Goal: Communication & Community: Answer question/provide support

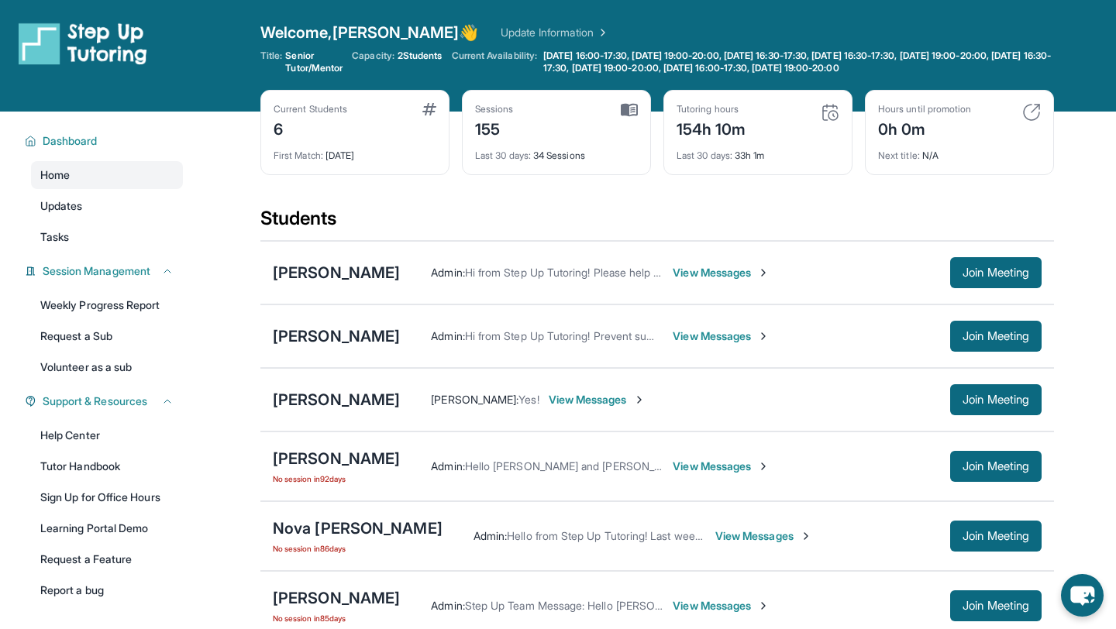
click at [695, 267] on span "View Messages" at bounding box center [721, 273] width 97 height 16
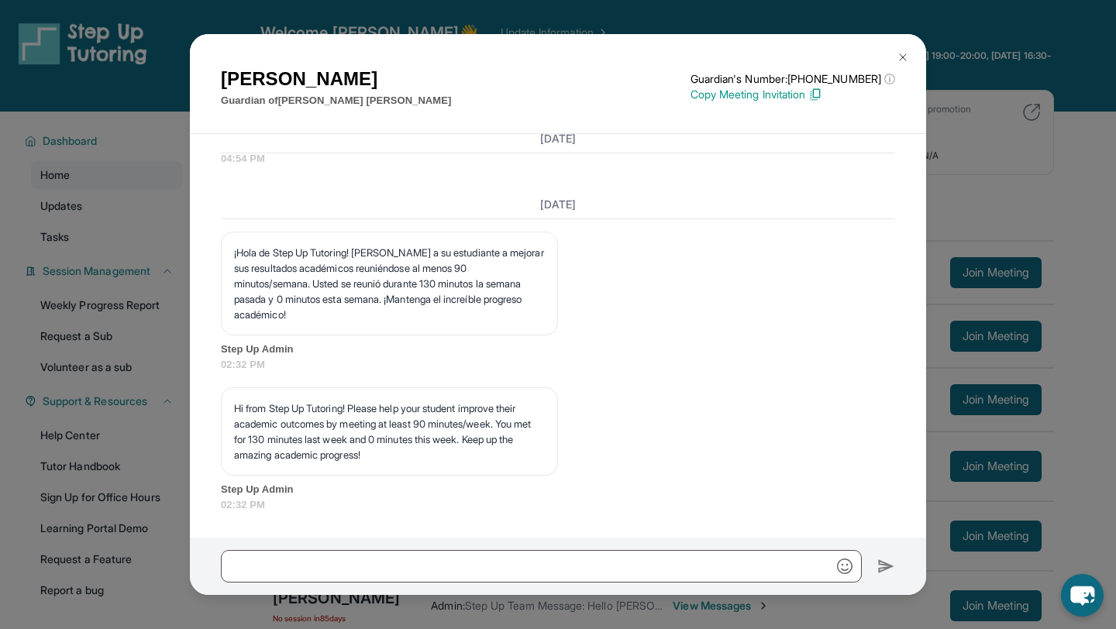
scroll to position [223, 0]
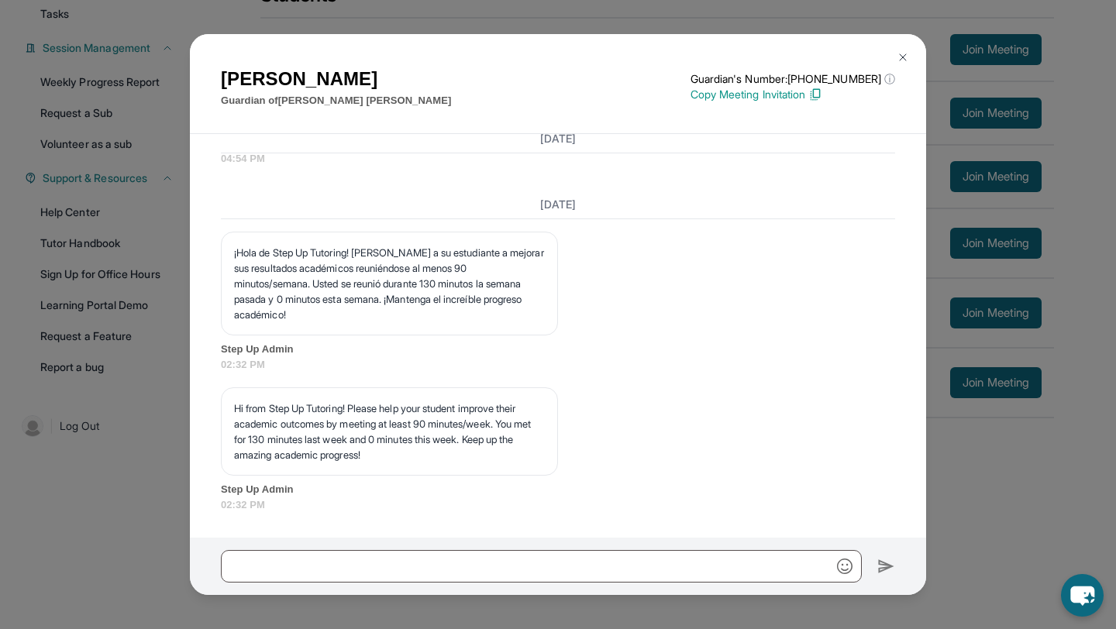
click at [906, 47] on button at bounding box center [903, 57] width 31 height 31
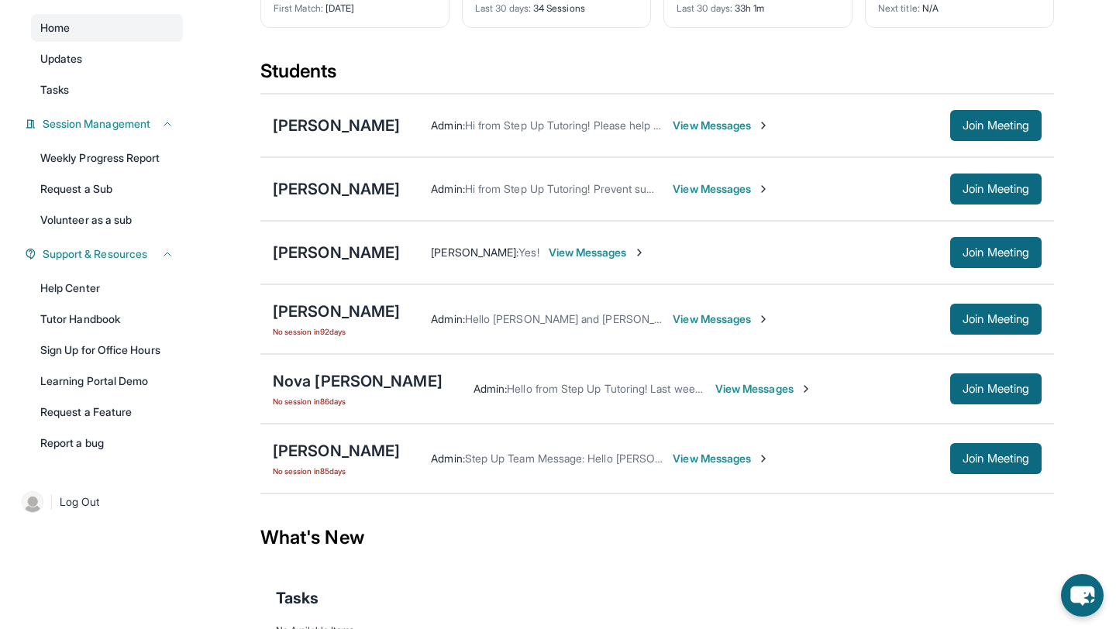
scroll to position [133, 0]
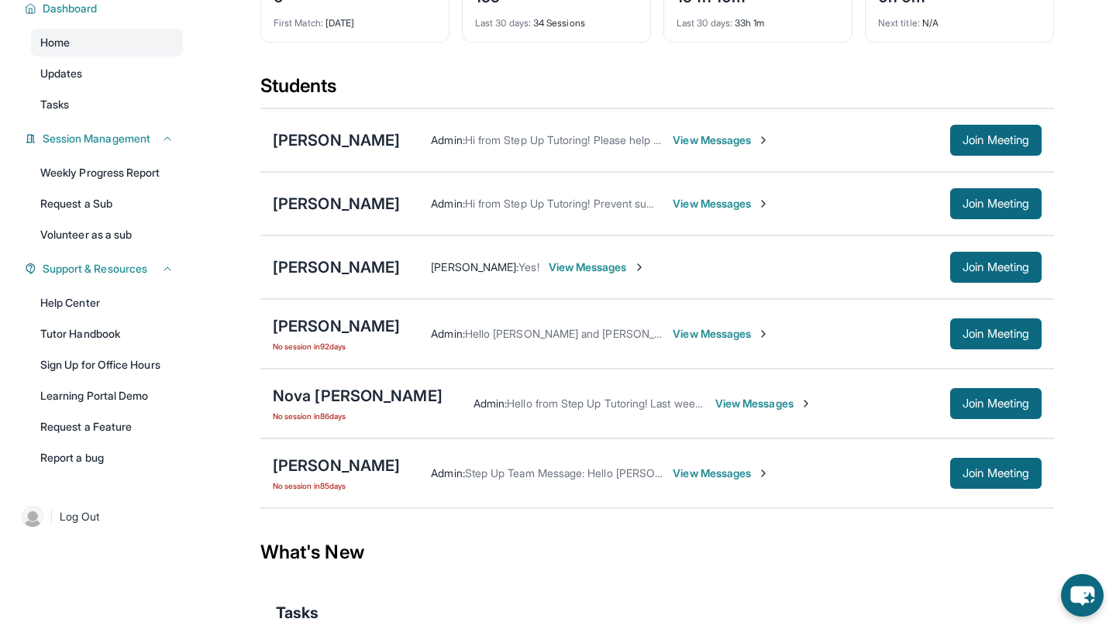
click at [626, 269] on span "View Messages" at bounding box center [597, 268] width 97 height 16
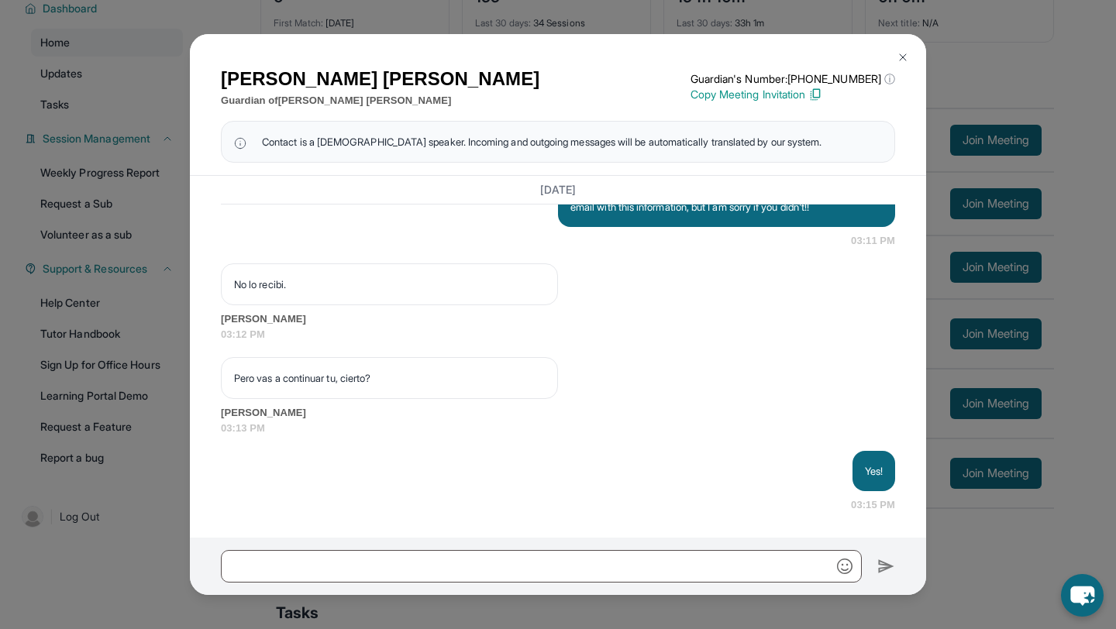
scroll to position [44133, 0]
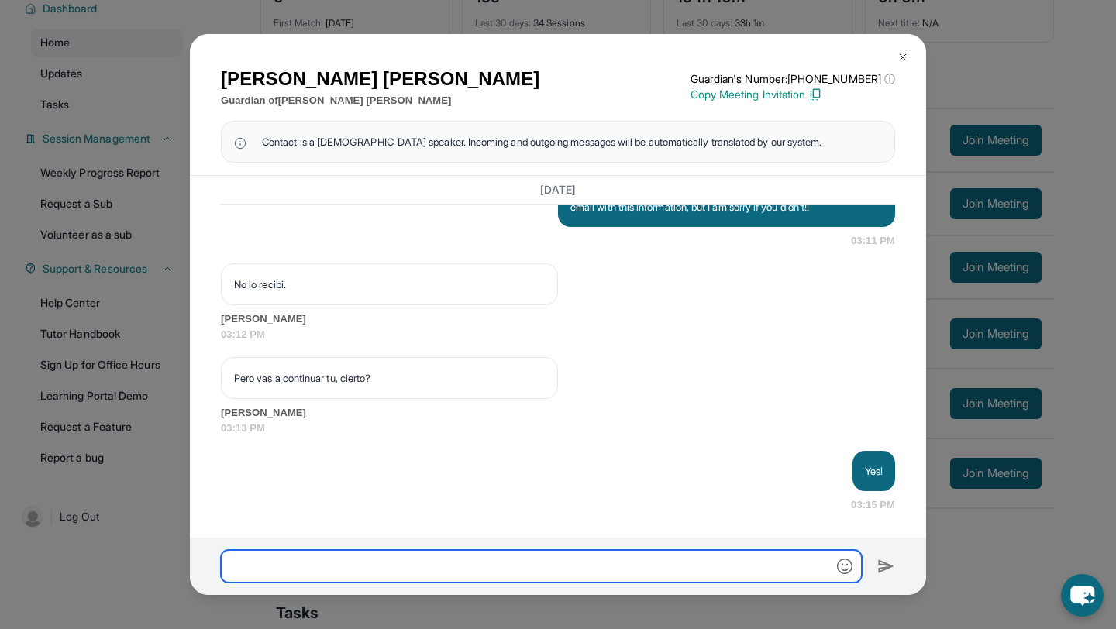
click at [560, 562] on input "text" at bounding box center [541, 566] width 641 height 33
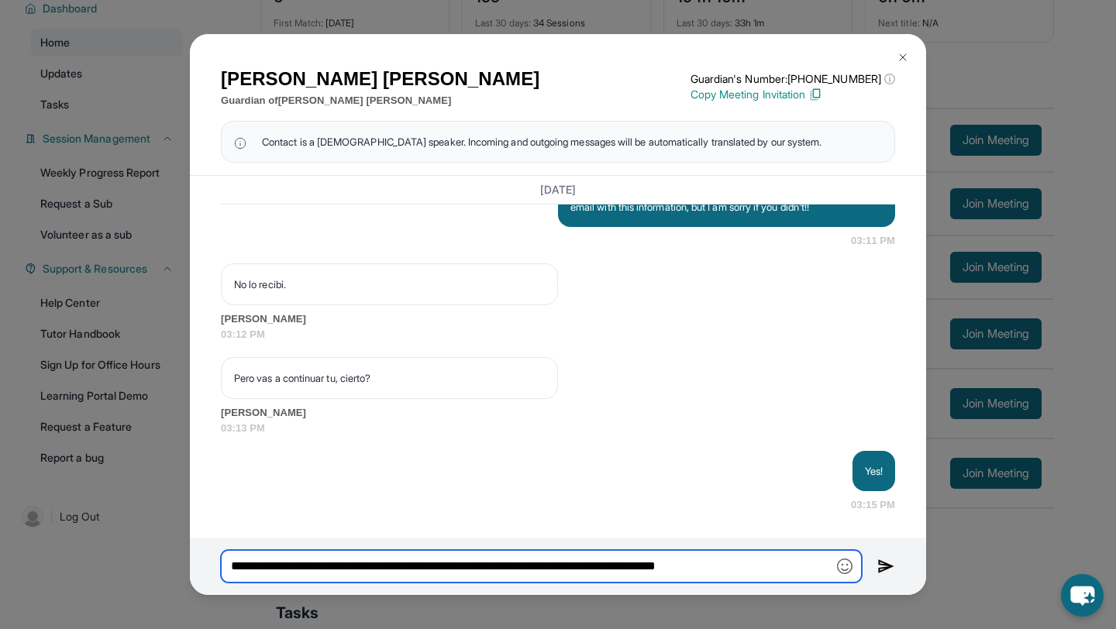
type input "**********"
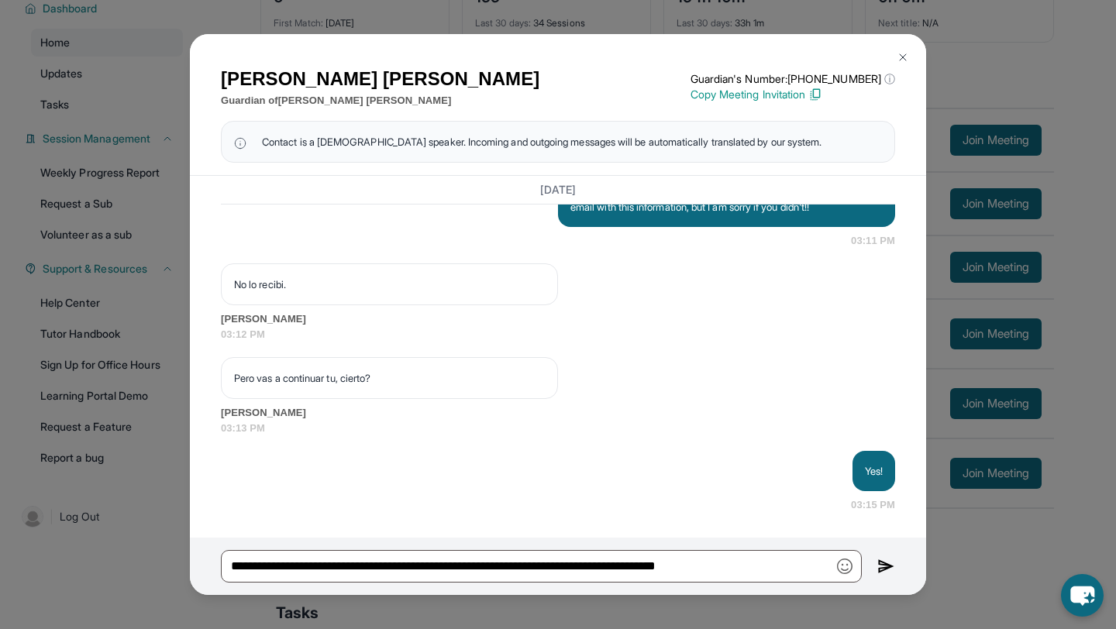
click at [882, 568] on img at bounding box center [886, 566] width 18 height 19
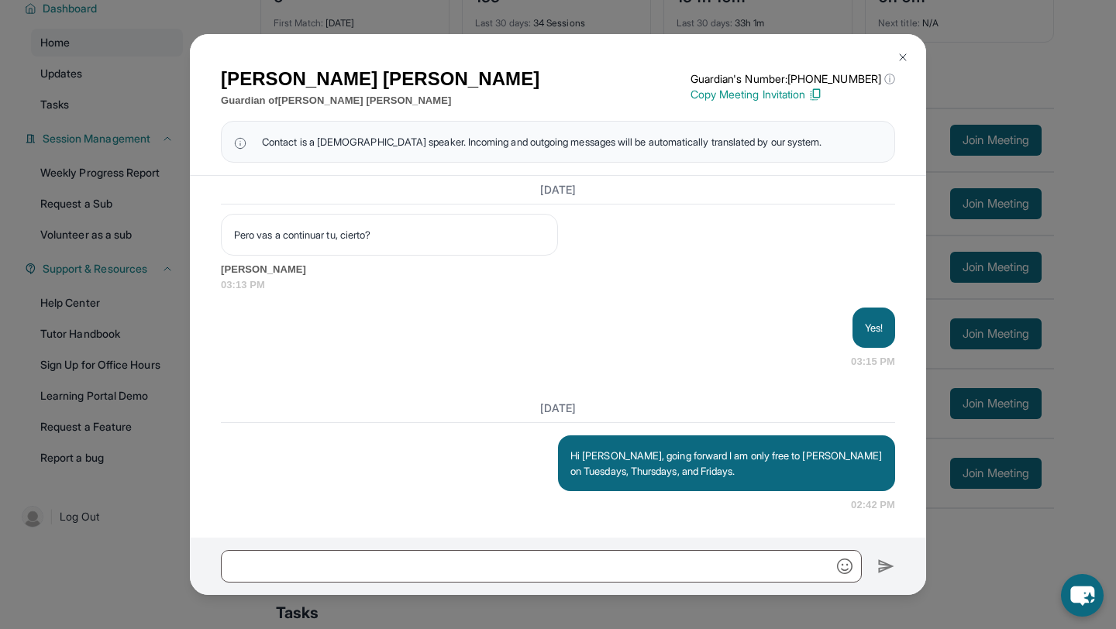
scroll to position [44276, 0]
click at [903, 55] on img at bounding box center [903, 57] width 12 height 12
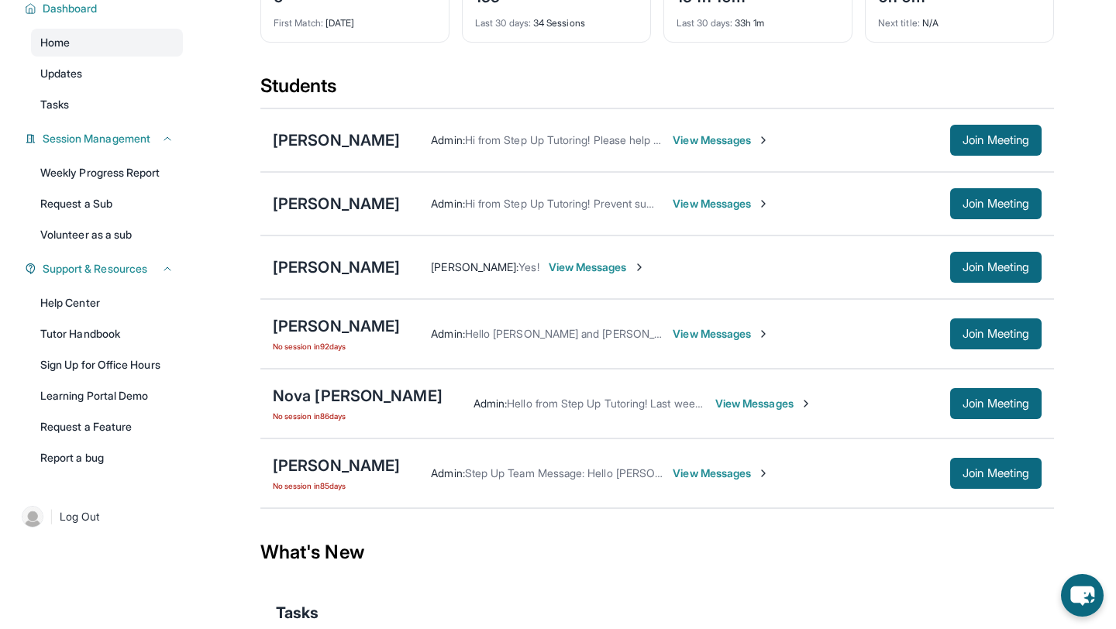
click at [641, 264] on span "View Messages" at bounding box center [597, 268] width 97 height 16
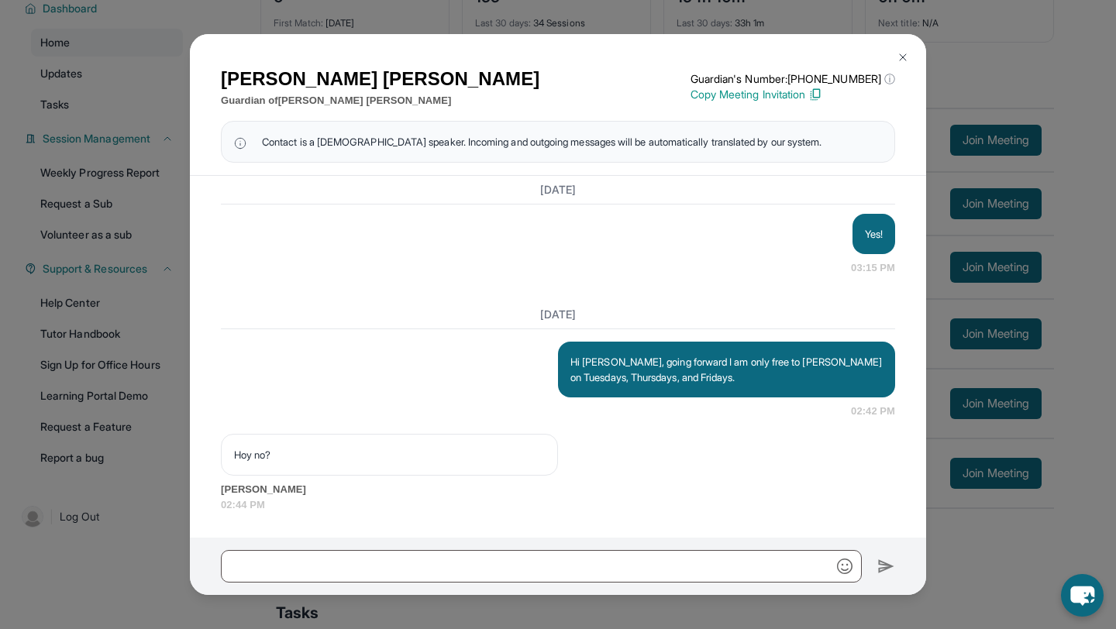
scroll to position [44370, 0]
drag, startPoint x: 235, startPoint y: 454, endPoint x: 272, endPoint y: 457, distance: 37.3
click at [272, 457] on p "Hoy no?" at bounding box center [389, 455] width 311 height 16
copy p "Hoy no?"
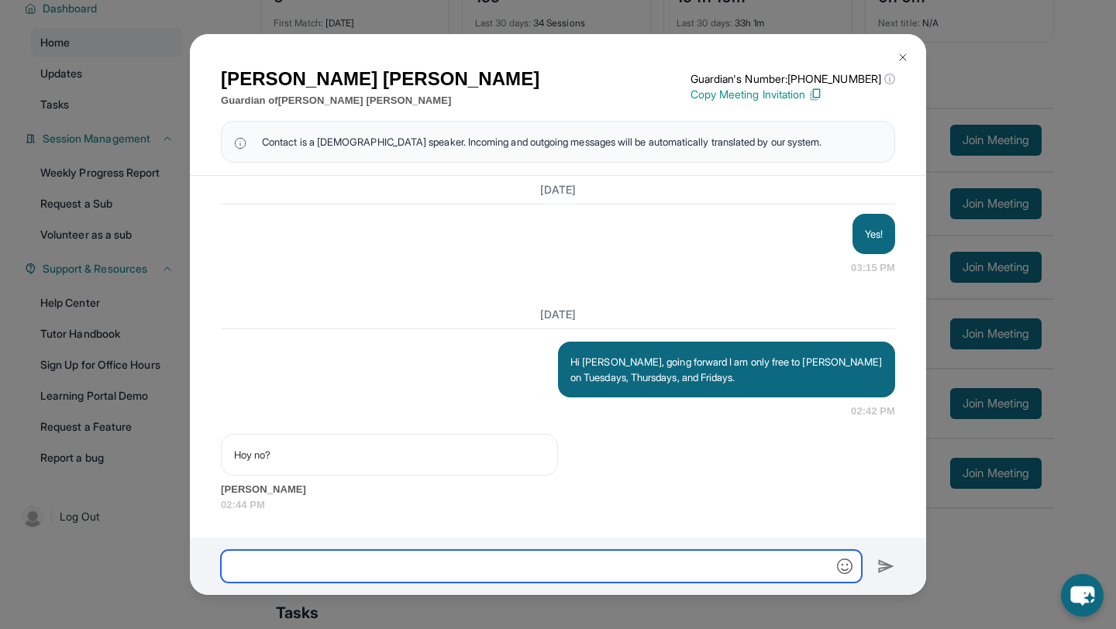
click at [290, 577] on input "text" at bounding box center [541, 566] width 641 height 33
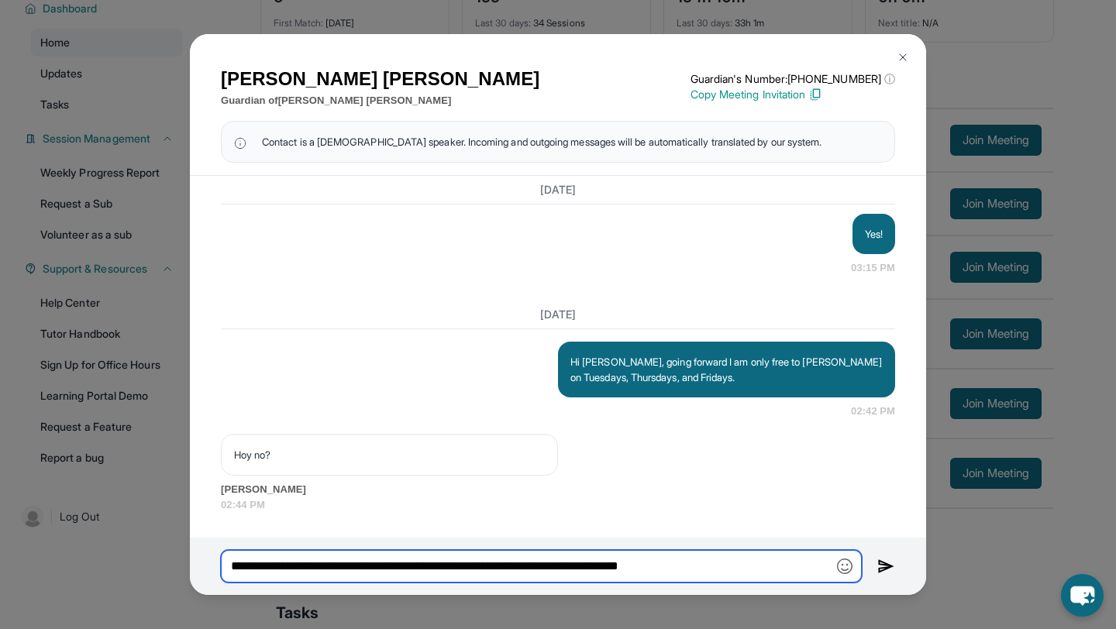
type input "**********"
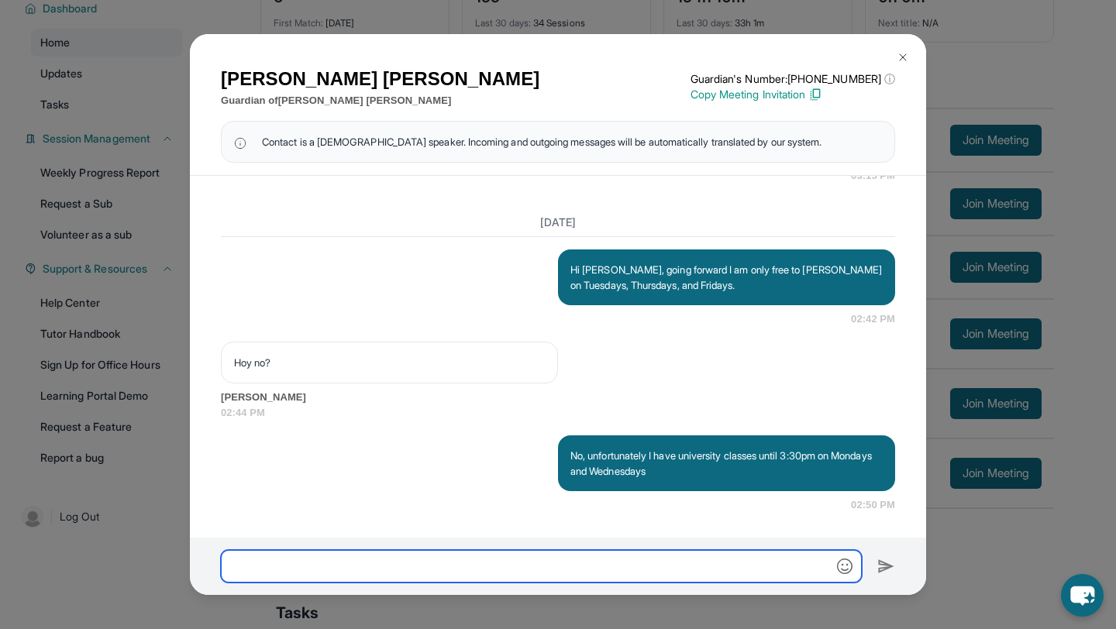
scroll to position [44462, 0]
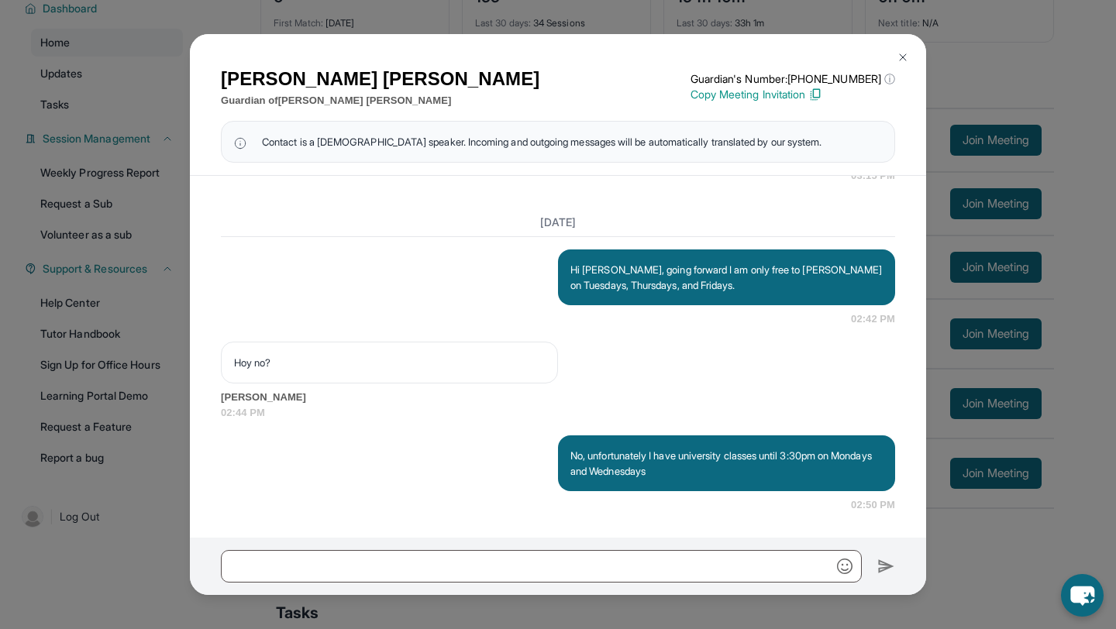
click at [913, 55] on button at bounding box center [903, 57] width 31 height 31
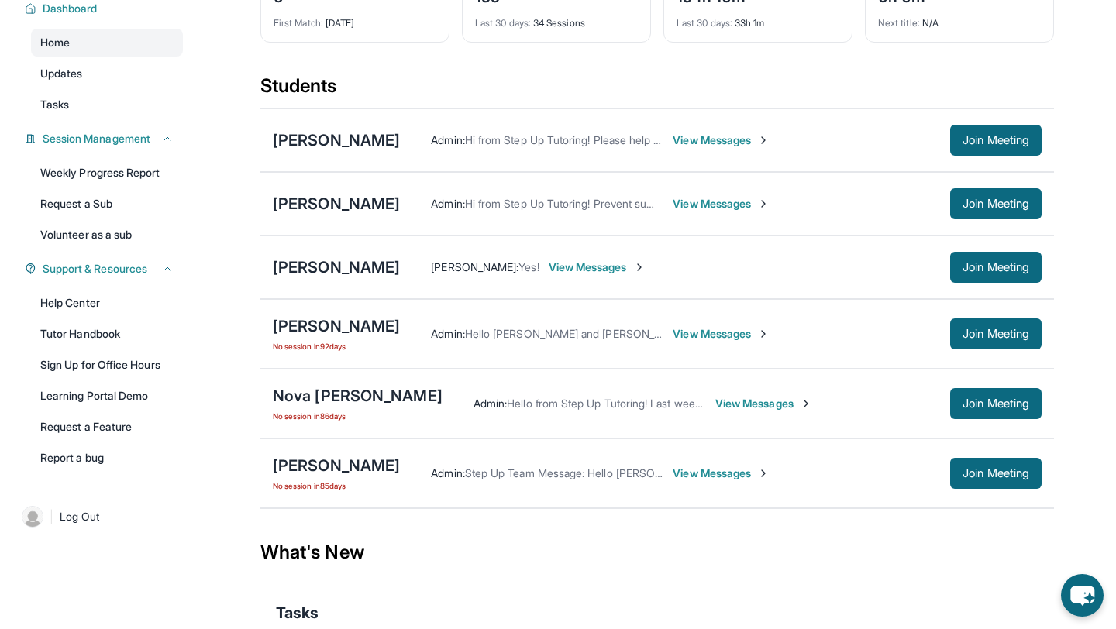
click at [673, 143] on span "View Messages" at bounding box center [721, 141] width 97 height 16
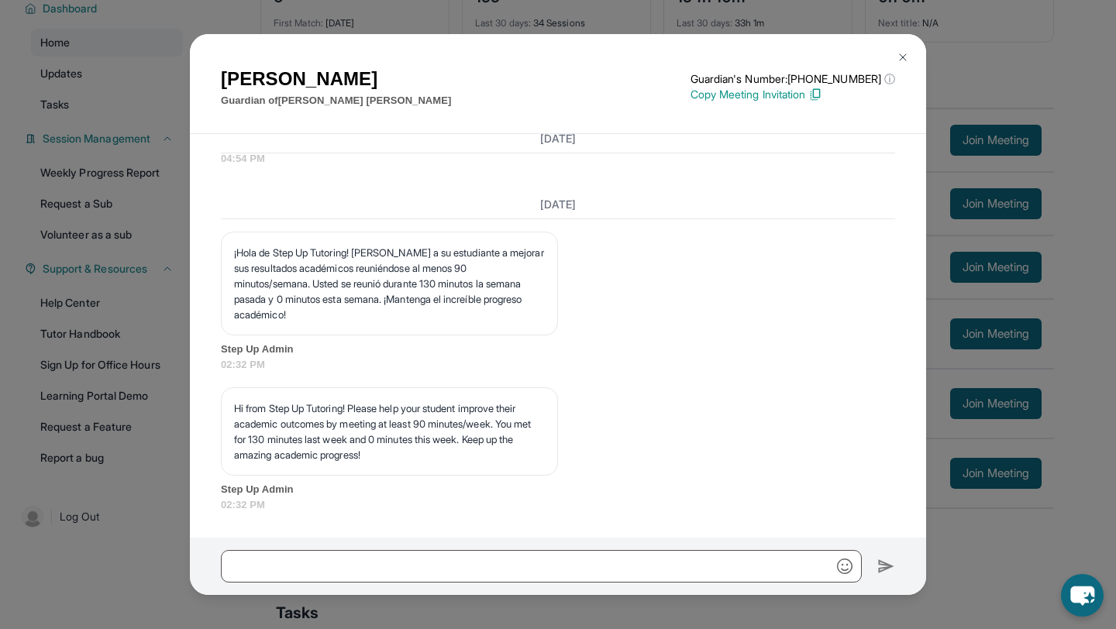
scroll to position [223, 0]
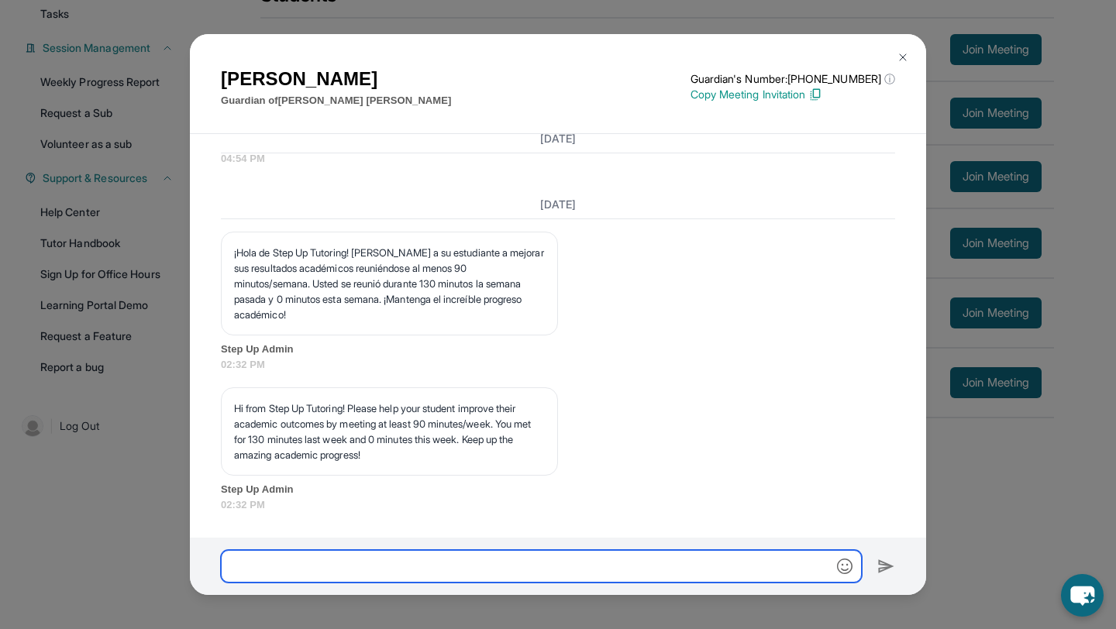
click at [474, 564] on input "text" at bounding box center [541, 566] width 641 height 33
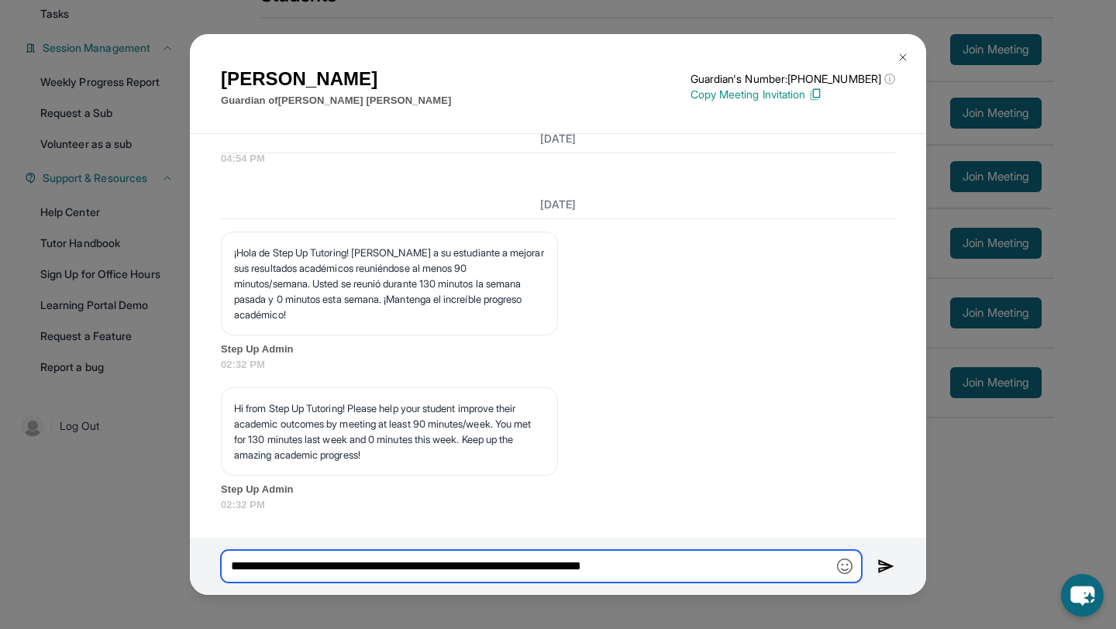
type input "**********"
